Goal: Check status: Check status

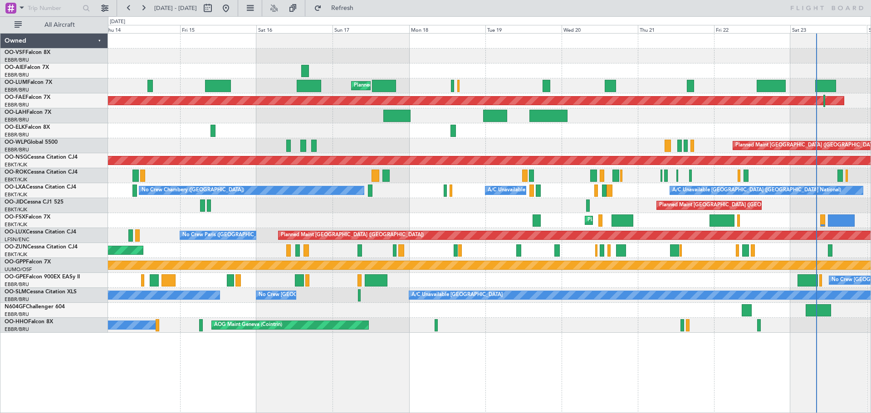
click at [703, 59] on div at bounding box center [489, 56] width 762 height 15
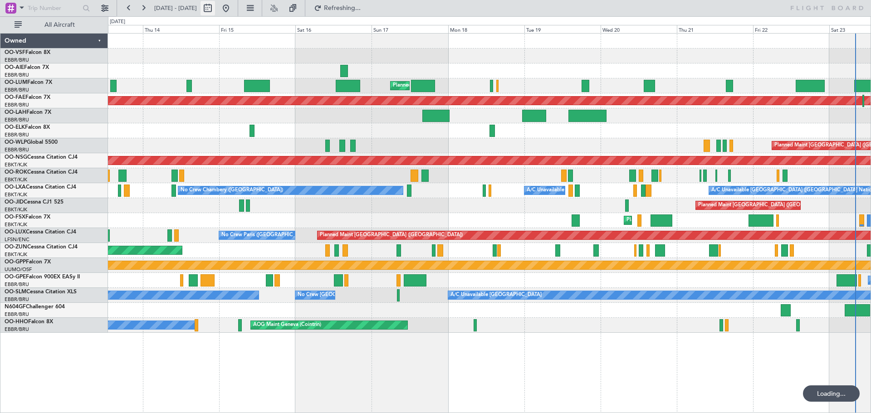
click at [215, 6] on button at bounding box center [207, 8] width 15 height 15
select select "8"
select select "2025"
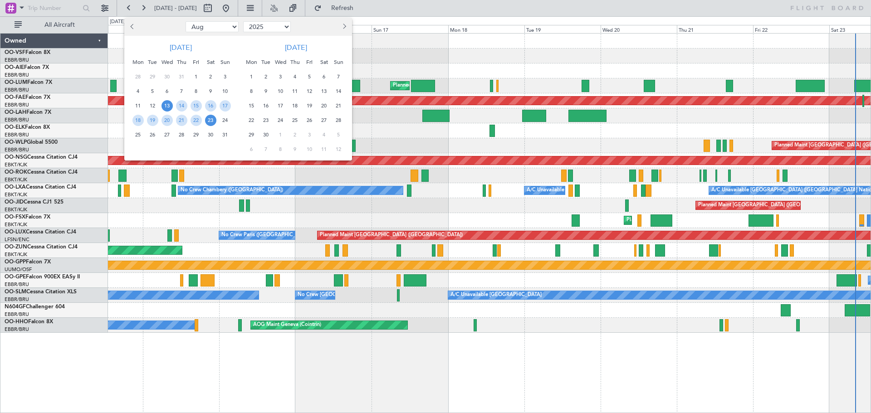
click at [131, 25] on span "Previous month" at bounding box center [133, 26] width 5 height 5
select select "6"
click at [167, 92] on span "4" at bounding box center [166, 91] width 11 height 11
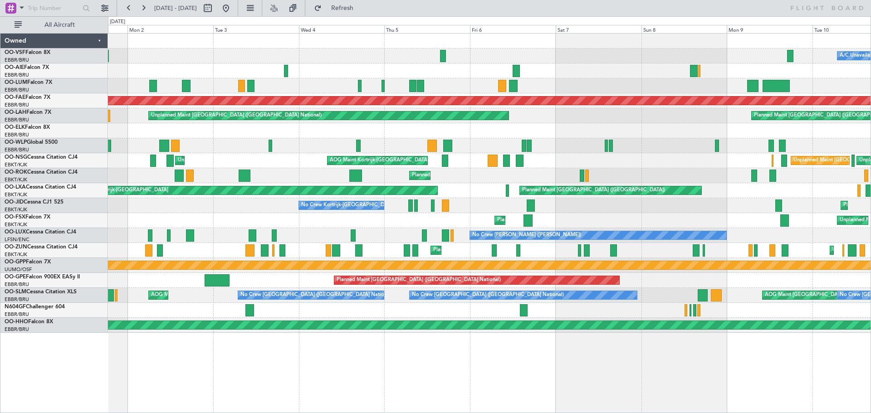
click at [388, 142] on div "A/C Unavailable [GEOGRAPHIC_DATA] ([GEOGRAPHIC_DATA] National) Planned Maint [G…" at bounding box center [489, 183] width 762 height 299
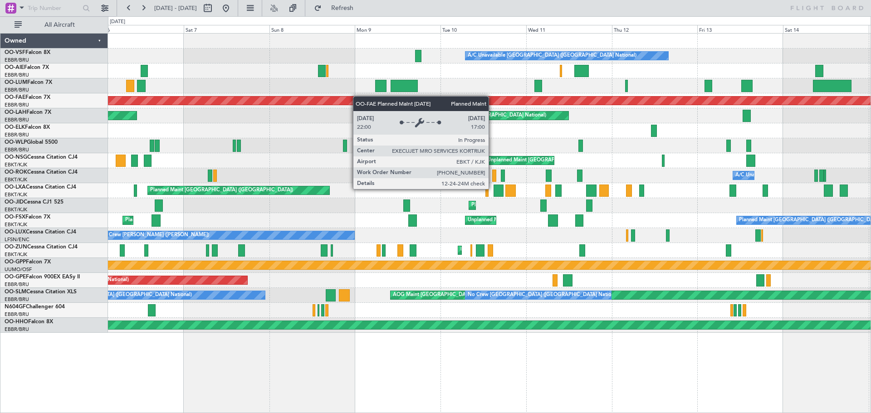
click at [260, 98] on div "A/C Unavailable [GEOGRAPHIC_DATA] ([GEOGRAPHIC_DATA] National) Planned Maint [G…" at bounding box center [489, 183] width 762 height 299
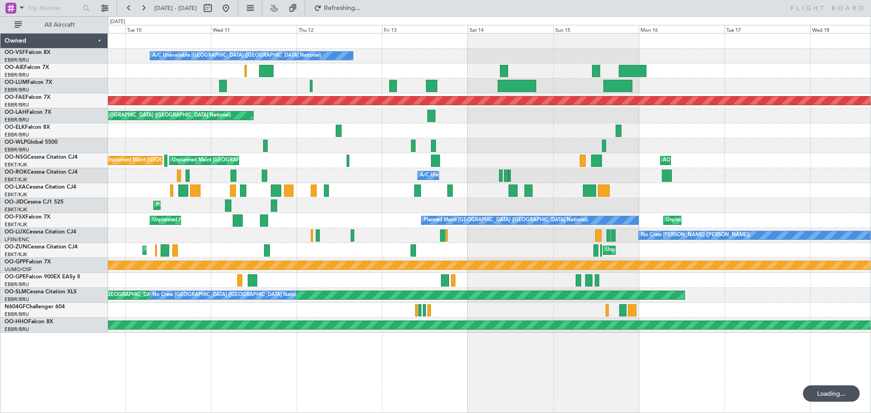
click at [301, 136] on div "A/C Unavailable [GEOGRAPHIC_DATA] ([GEOGRAPHIC_DATA] National) Planned Maint [G…" at bounding box center [489, 183] width 762 height 299
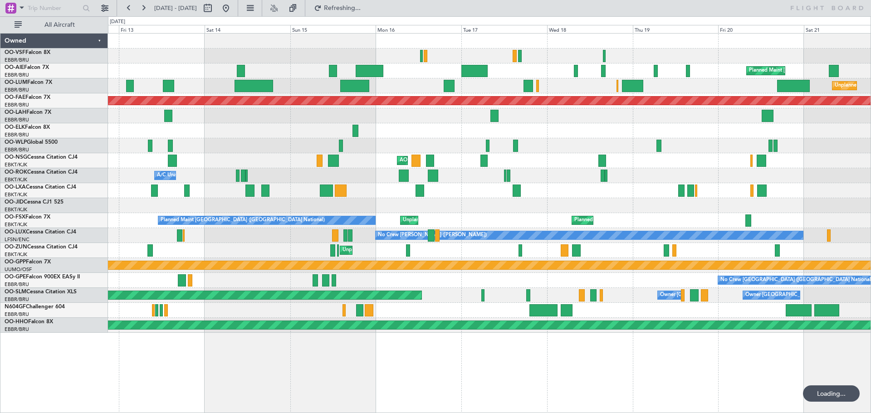
click at [297, 118] on div "Planned Maint [GEOGRAPHIC_DATA] ([GEOGRAPHIC_DATA] National)" at bounding box center [489, 115] width 762 height 15
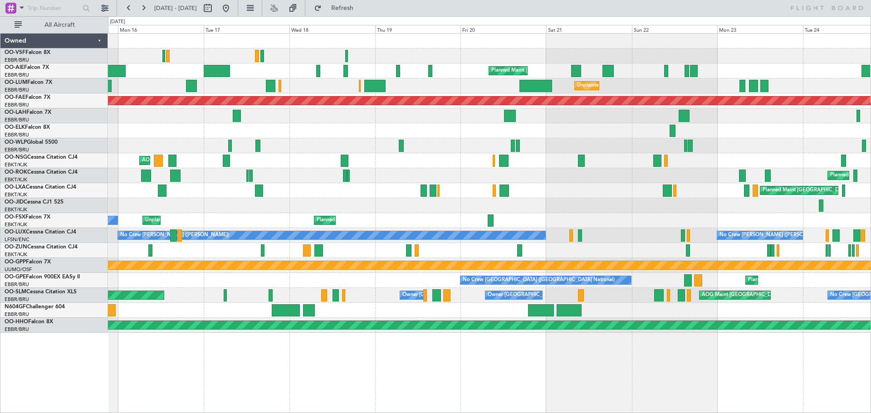
click at [285, 144] on div "Planned Maint [GEOGRAPHIC_DATA] ([GEOGRAPHIC_DATA]) Unplanned Maint [GEOGRAPHIC…" at bounding box center [489, 183] width 762 height 299
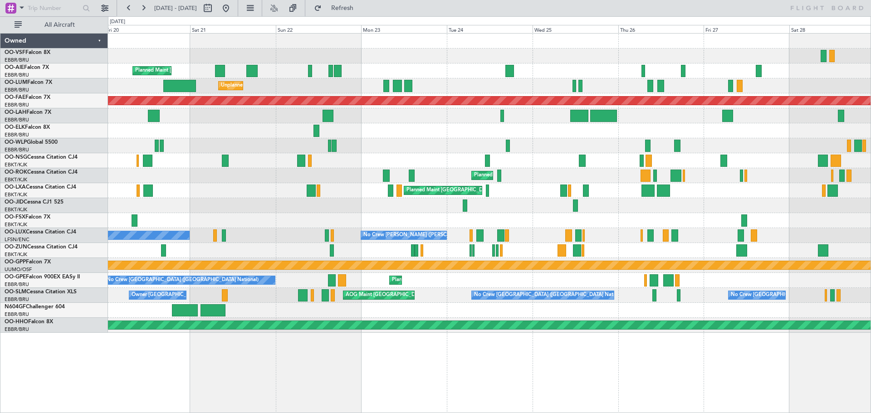
click at [272, 146] on div "Planned Maint [GEOGRAPHIC_DATA] ([GEOGRAPHIC_DATA]) Unplanned Maint [GEOGRAPHIC…" at bounding box center [489, 183] width 762 height 299
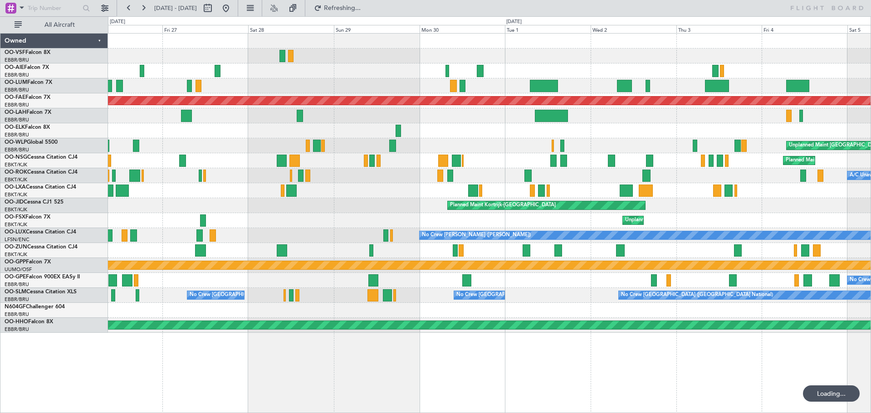
click at [302, 129] on div "Planned Maint [GEOGRAPHIC_DATA] ([GEOGRAPHIC_DATA]) Planned Maint [GEOGRAPHIC_D…" at bounding box center [489, 183] width 762 height 299
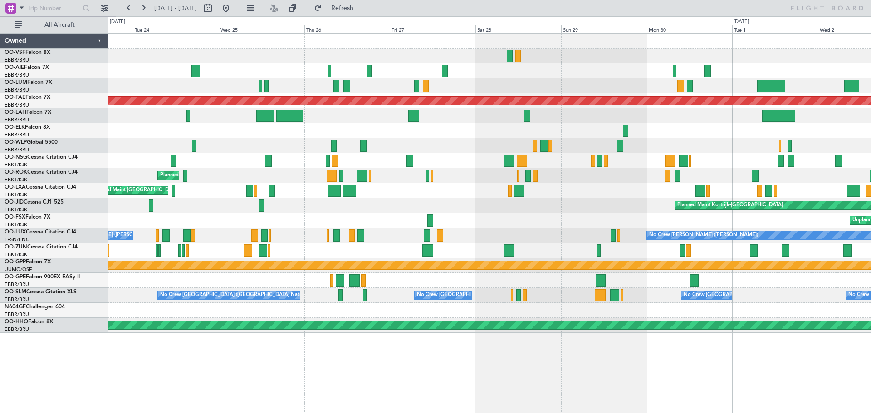
click at [676, 137] on div at bounding box center [489, 130] width 762 height 15
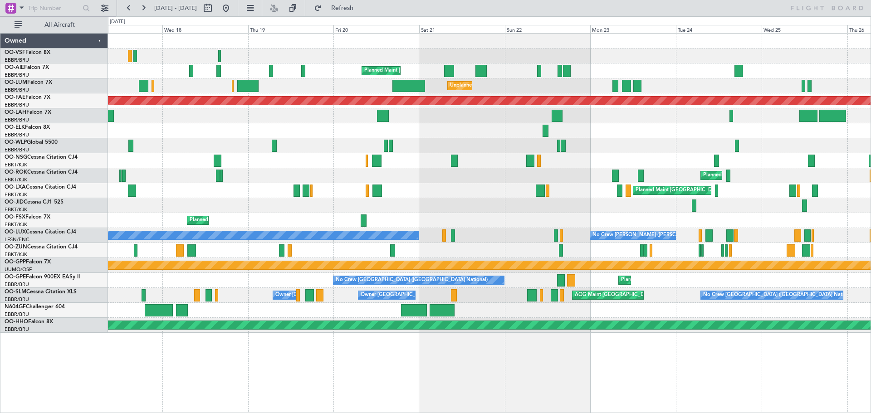
click at [693, 132] on div at bounding box center [489, 130] width 762 height 15
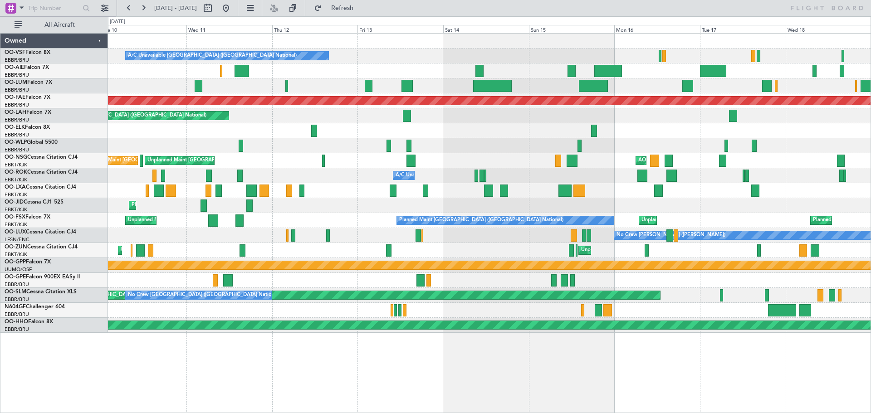
click at [483, 154] on div "A/C Unavailable [GEOGRAPHIC_DATA] ([GEOGRAPHIC_DATA] National) Planned Maint [G…" at bounding box center [489, 183] width 762 height 299
